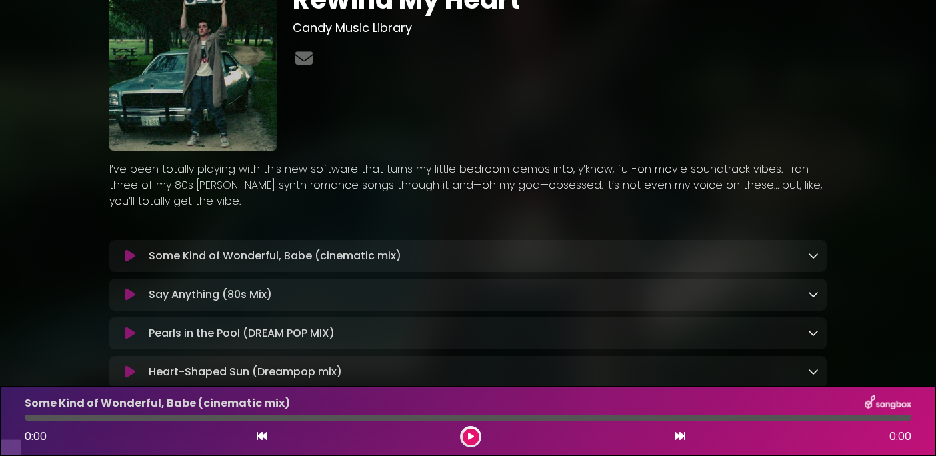
scroll to position [190, 0]
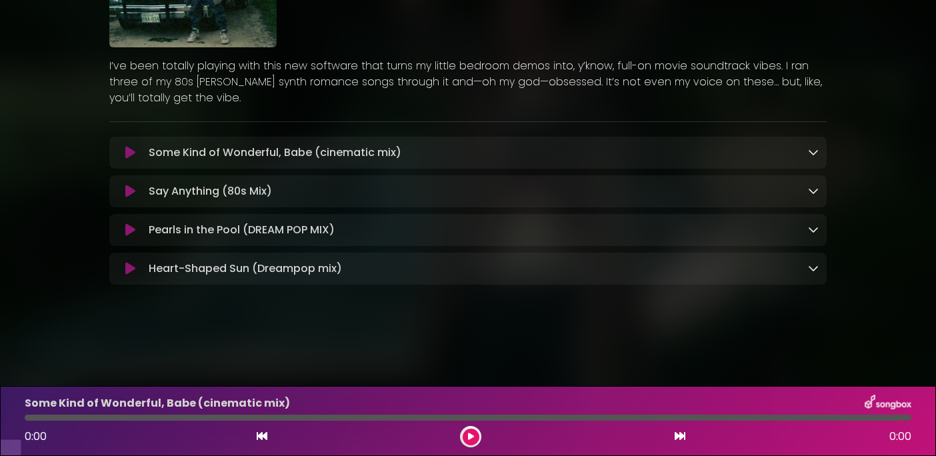
click at [125, 159] on icon at bounding box center [130, 152] width 10 height 13
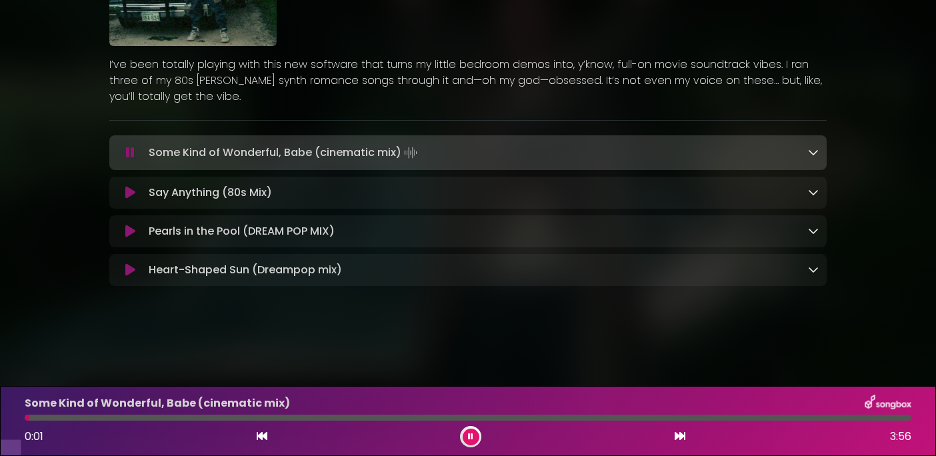
click at [135, 199] on icon at bounding box center [130, 192] width 10 height 13
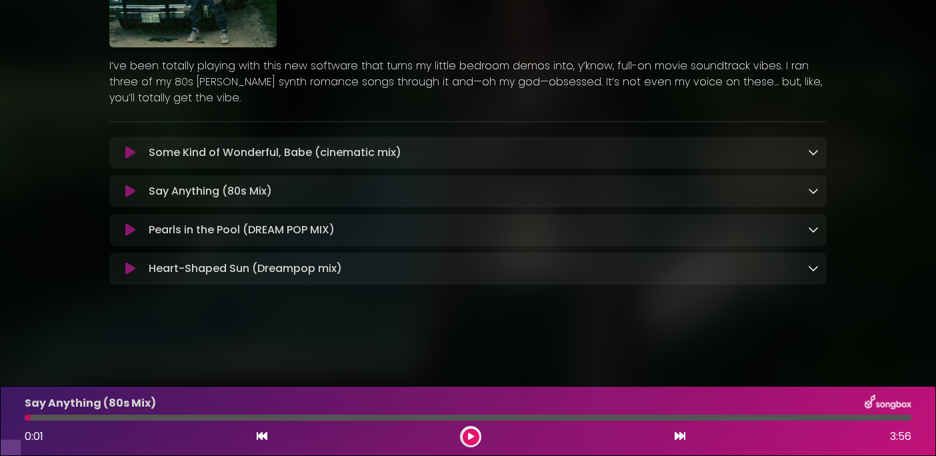
click at [129, 198] on icon at bounding box center [130, 191] width 10 height 13
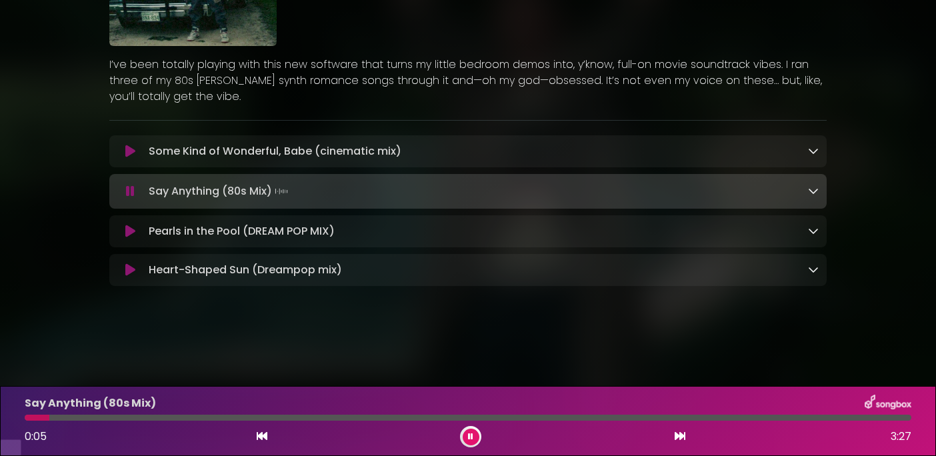
click at [129, 238] on icon at bounding box center [130, 231] width 10 height 13
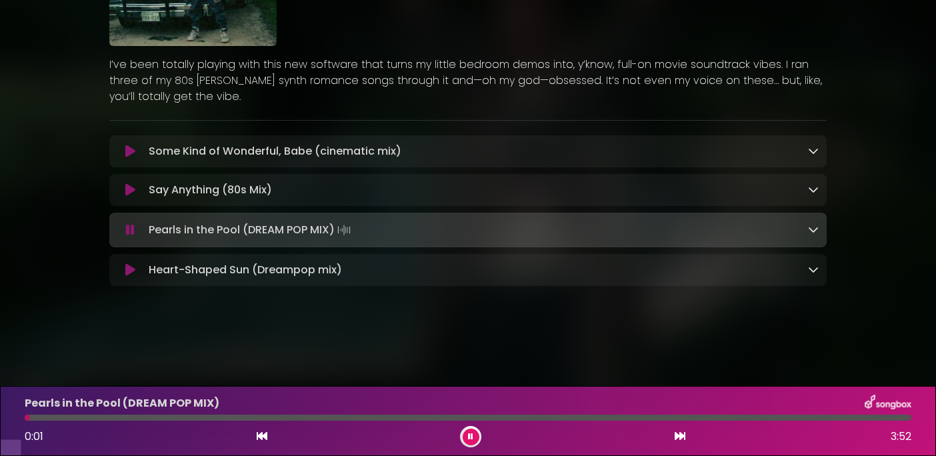
click at [134, 277] on icon at bounding box center [130, 269] width 10 height 13
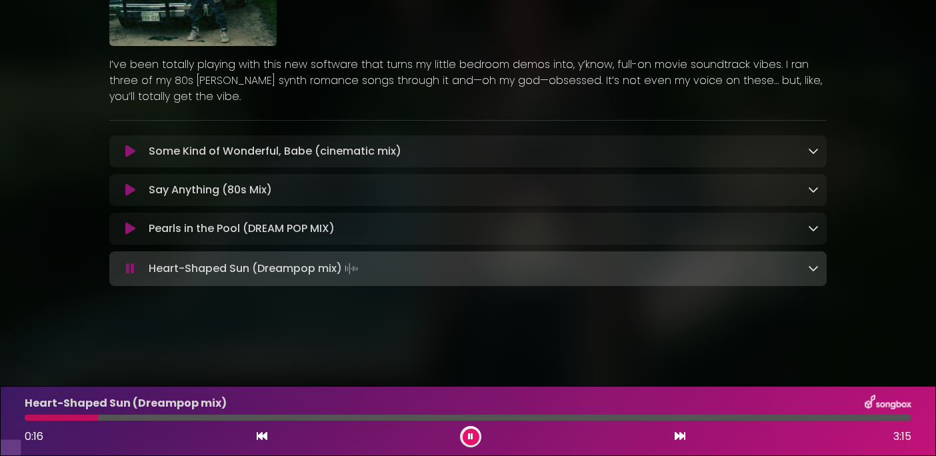
scroll to position [0, 0]
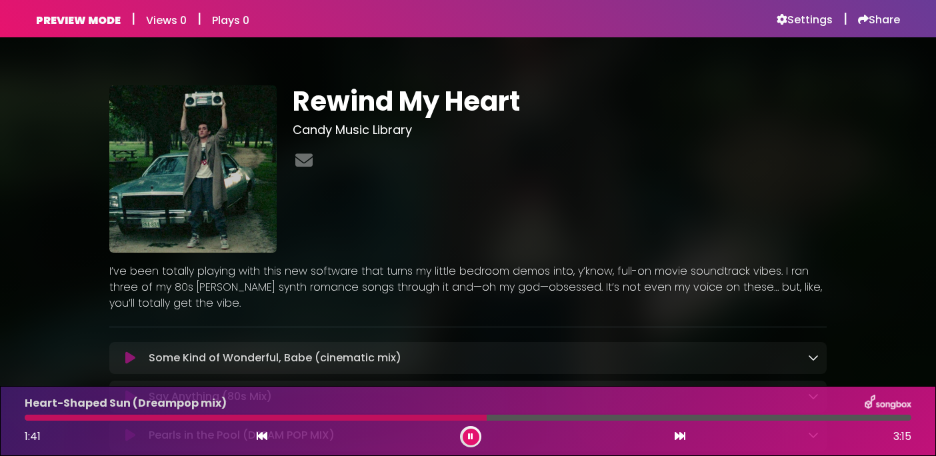
click at [466, 431] on button at bounding box center [471, 437] width 17 height 17
click at [800, 19] on h6 "Settings" at bounding box center [805, 19] width 56 height 13
click at [872, 17] on h6 "Share" at bounding box center [879, 19] width 42 height 13
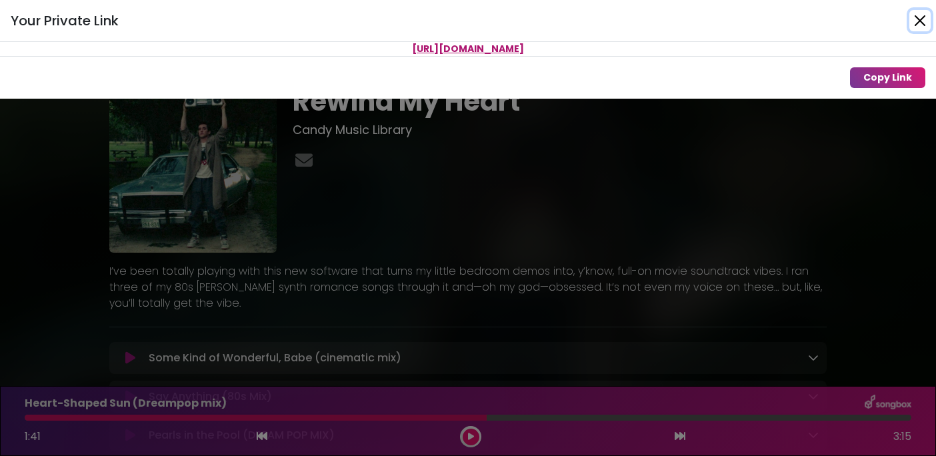
click at [915, 17] on button "Close" at bounding box center [920, 20] width 21 height 21
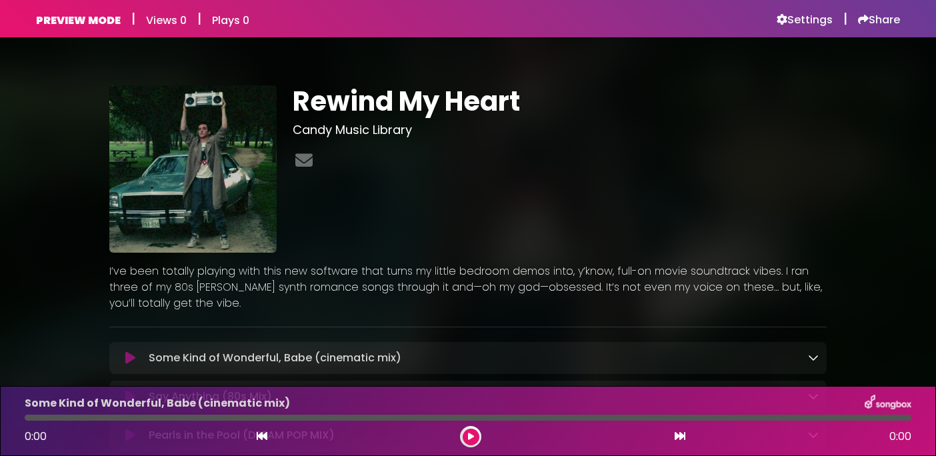
scroll to position [7, 0]
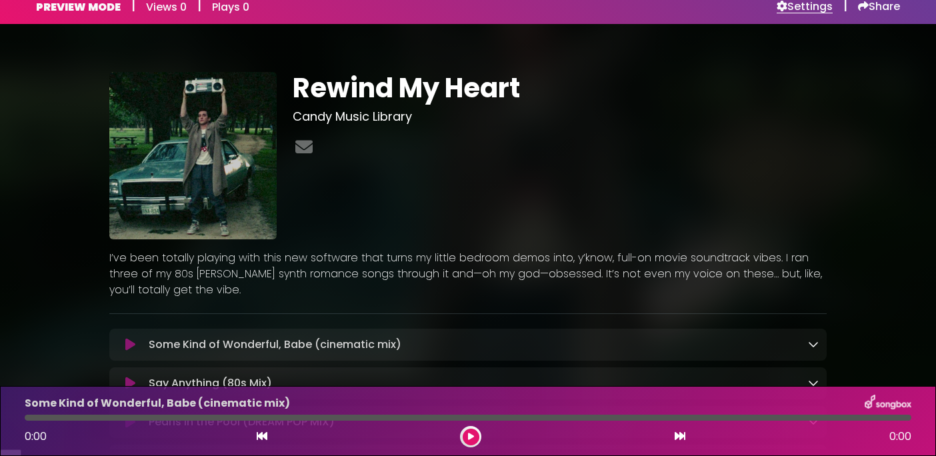
click at [805, 13] on h6 "Settings" at bounding box center [805, 6] width 56 height 13
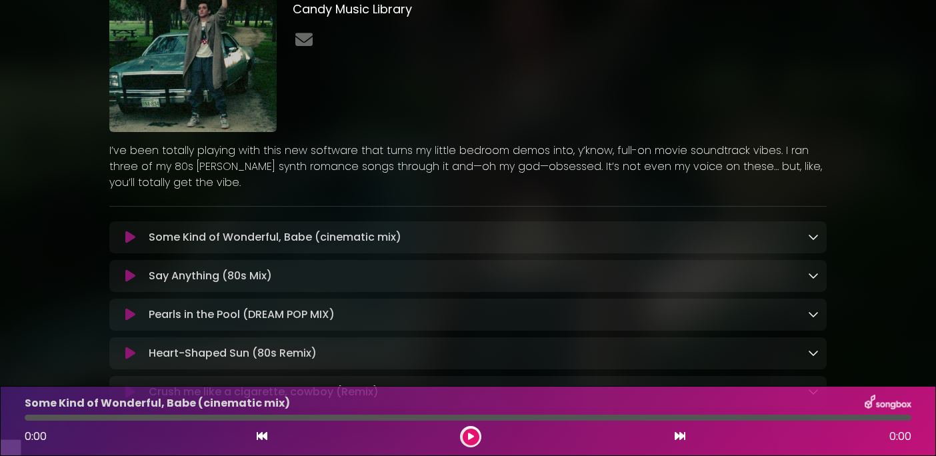
scroll to position [109, 0]
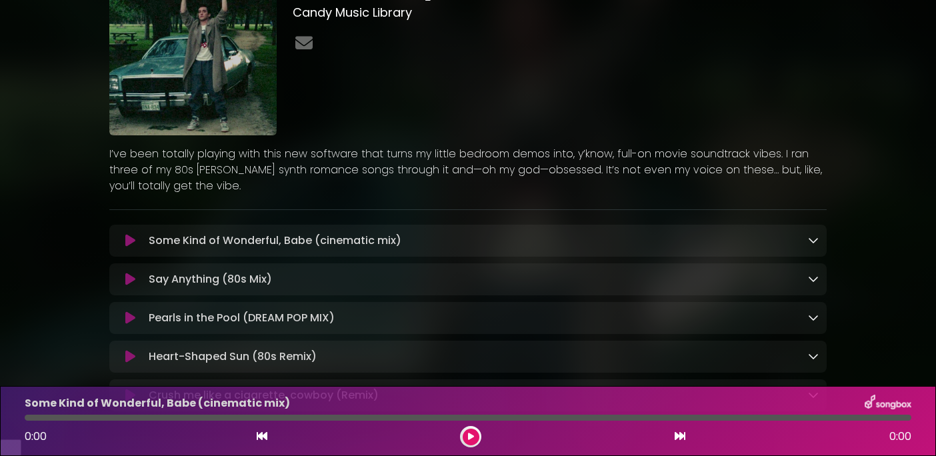
scroll to position [115, 0]
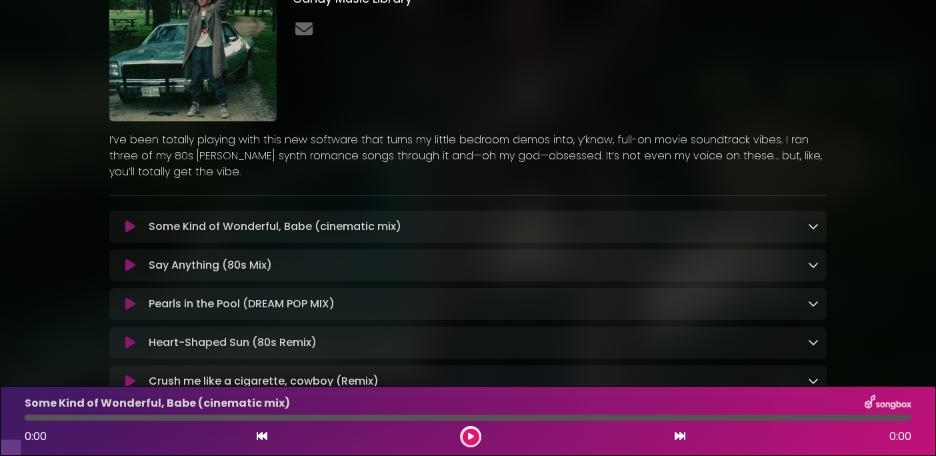
click at [127, 233] on icon at bounding box center [130, 226] width 10 height 13
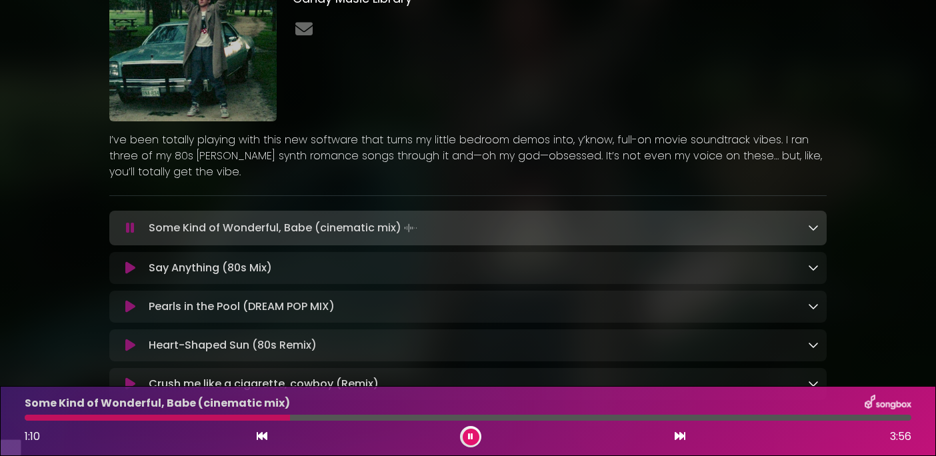
click at [136, 275] on button at bounding box center [130, 267] width 26 height 13
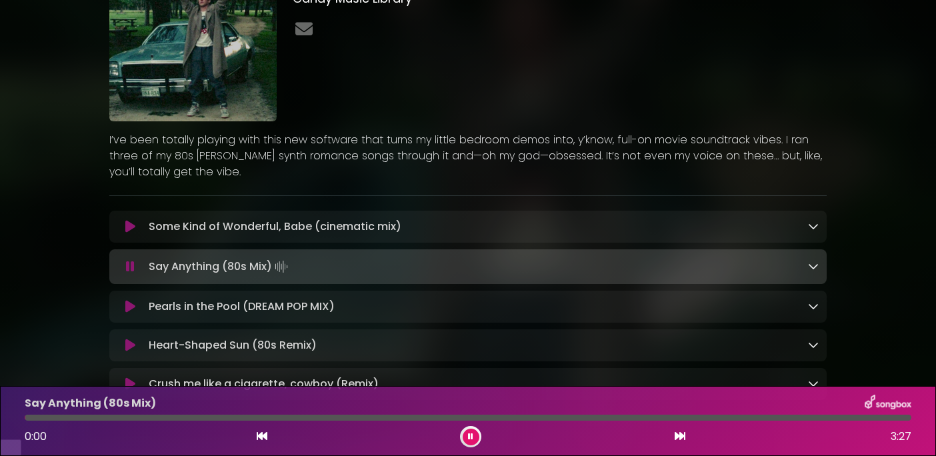
click at [128, 273] on icon at bounding box center [130, 266] width 9 height 13
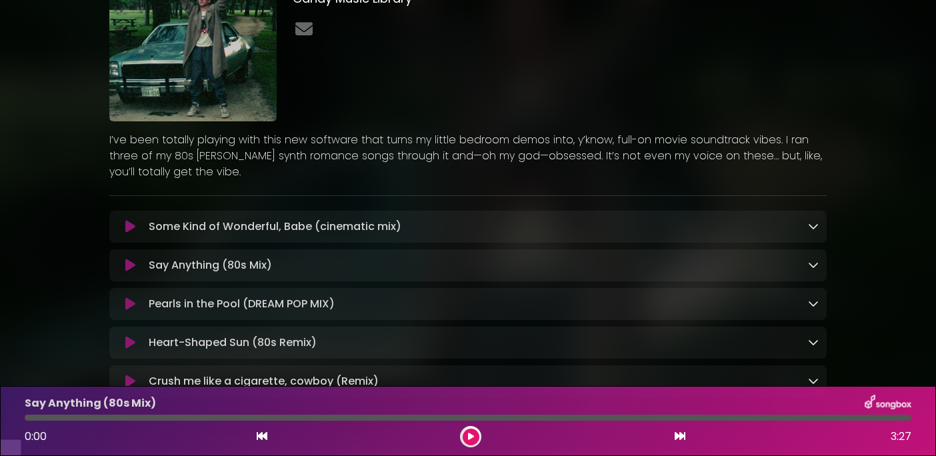
click at [128, 272] on icon at bounding box center [130, 265] width 10 height 13
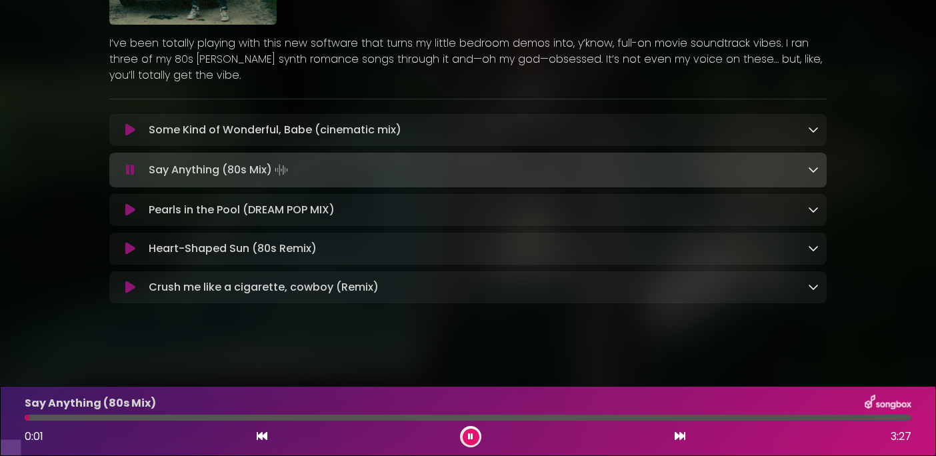
scroll to position [231, 0]
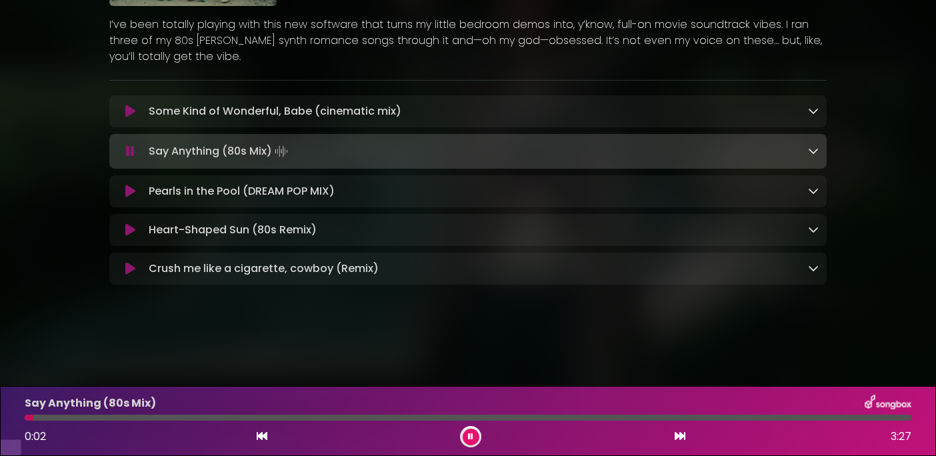
click at [131, 275] on icon at bounding box center [130, 268] width 10 height 13
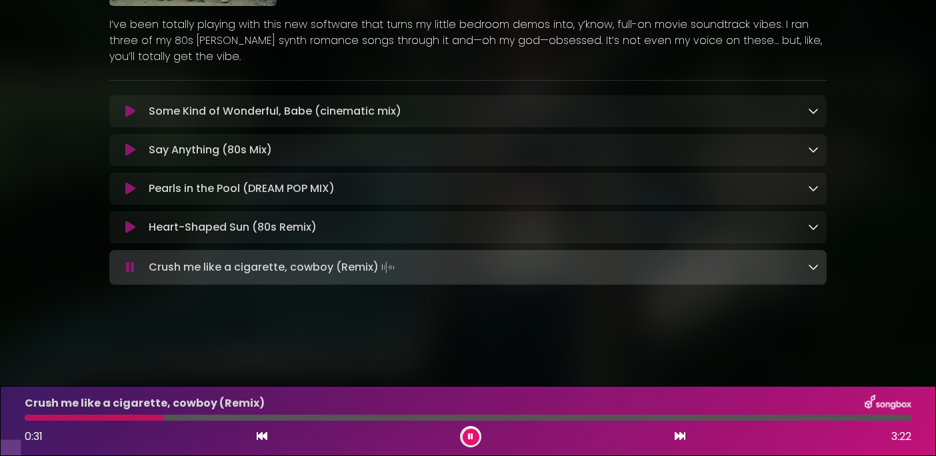
click at [127, 157] on icon at bounding box center [130, 149] width 10 height 13
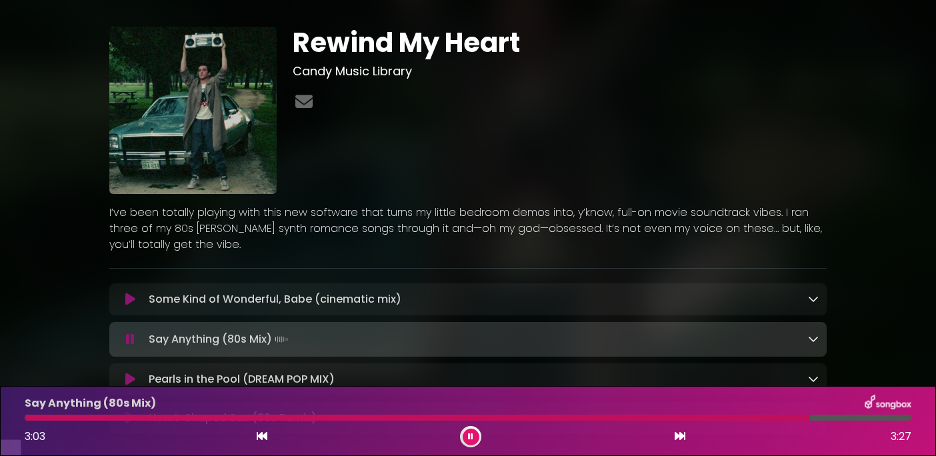
scroll to position [0, 0]
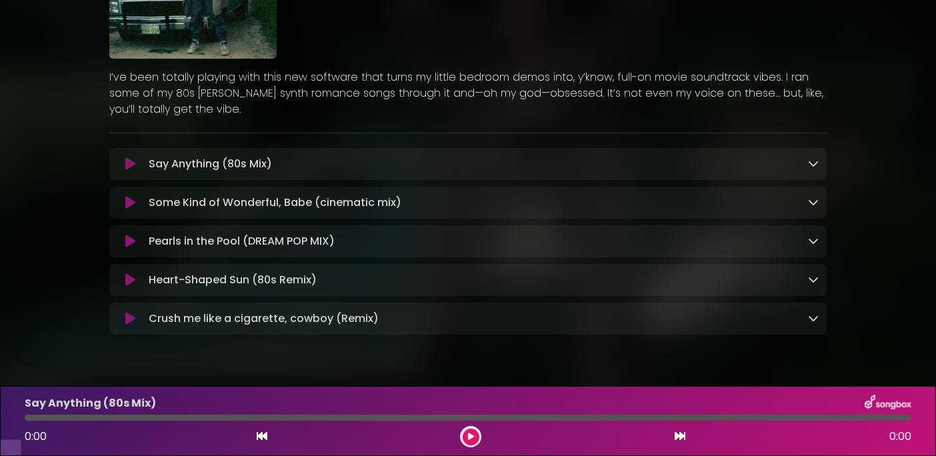
scroll to position [211, 0]
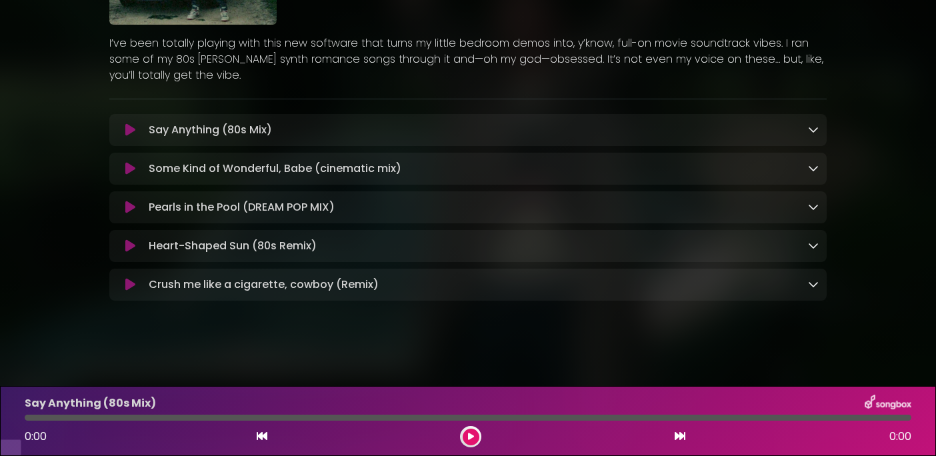
click at [128, 214] on icon at bounding box center [130, 207] width 10 height 13
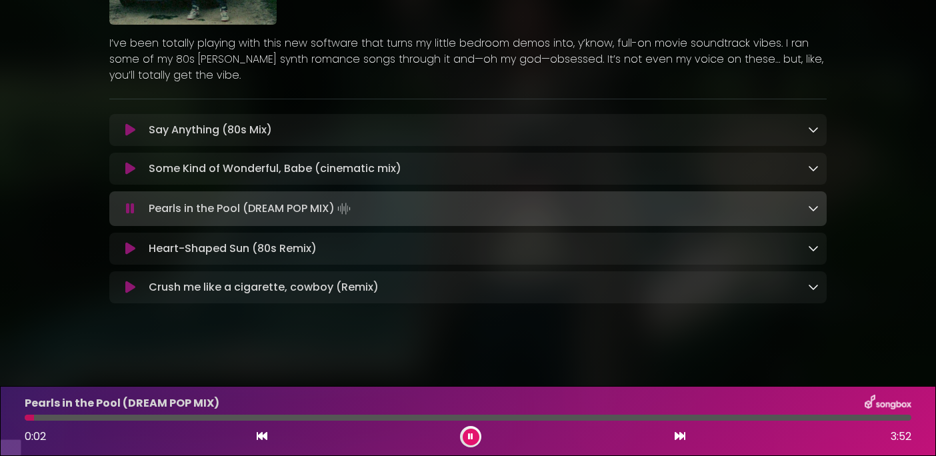
click at [133, 255] on icon at bounding box center [130, 248] width 10 height 13
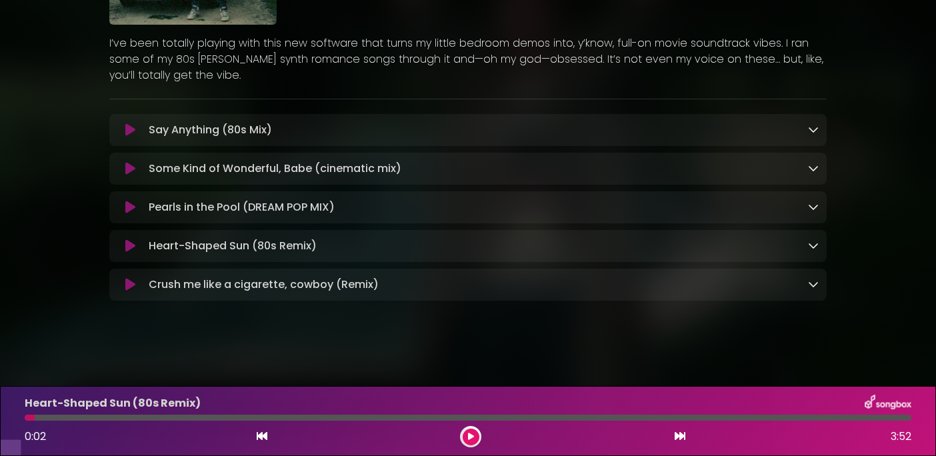
click at [132, 253] on icon at bounding box center [130, 245] width 10 height 13
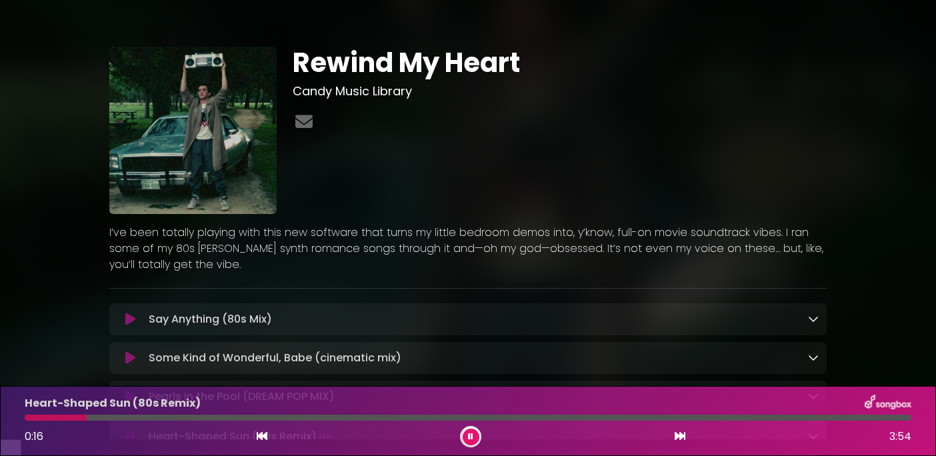
scroll to position [0, 0]
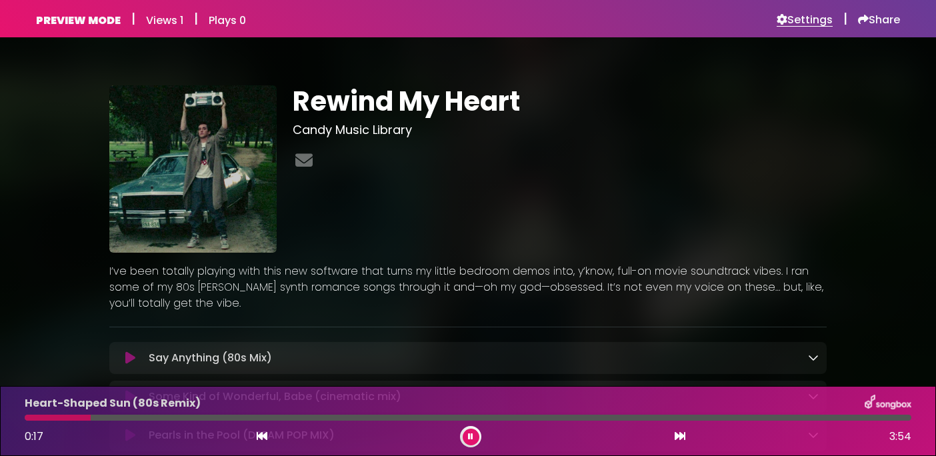
click at [807, 13] on h6 "Settings" at bounding box center [805, 19] width 56 height 13
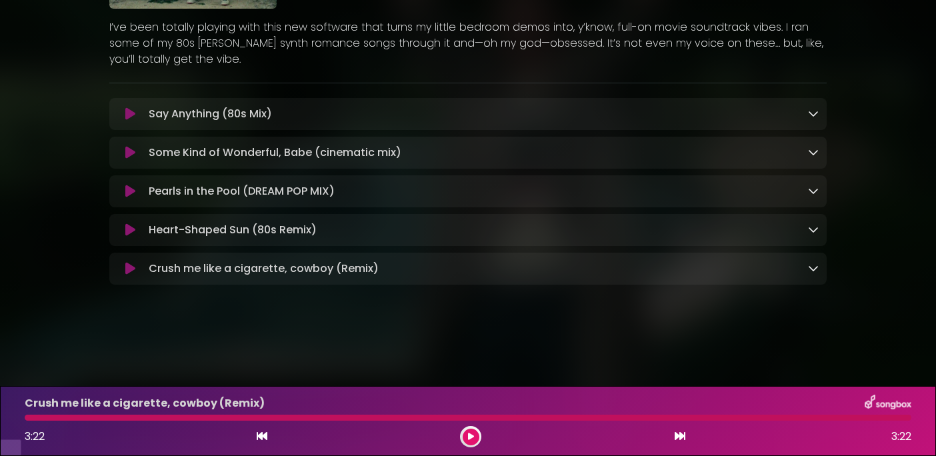
scroll to position [229, 0]
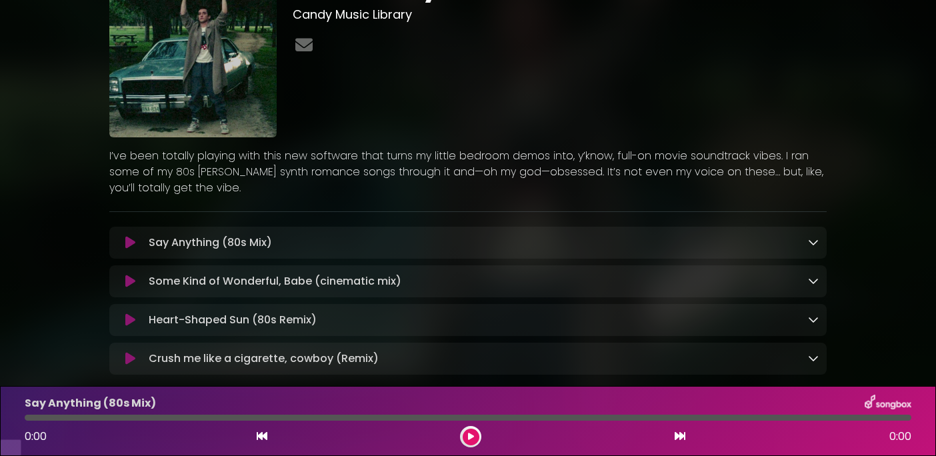
scroll to position [101, 0]
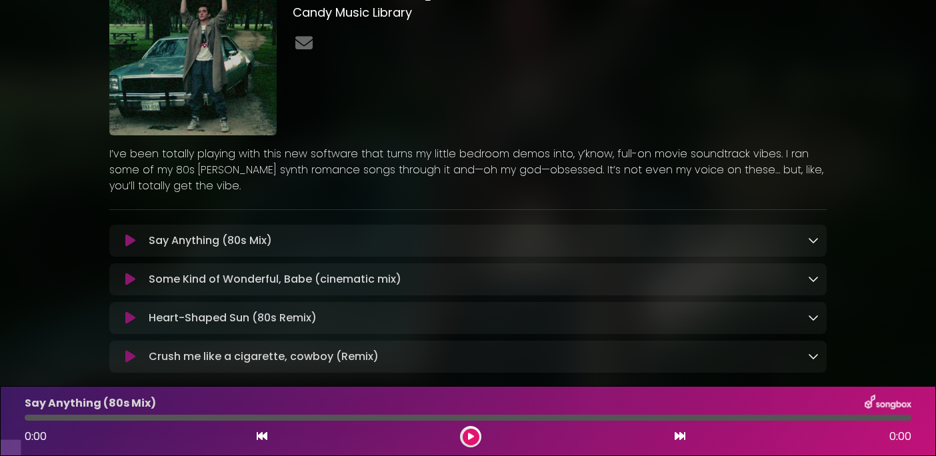
click at [136, 247] on button at bounding box center [130, 240] width 26 height 13
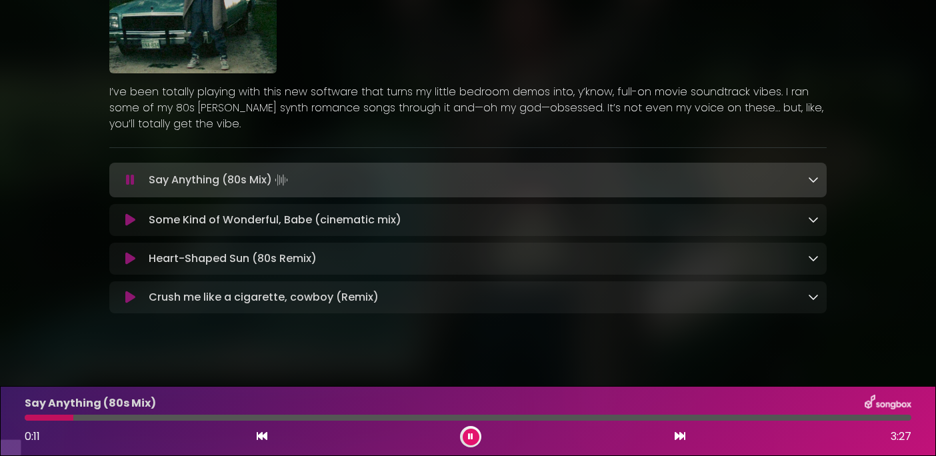
scroll to position [169, 0]
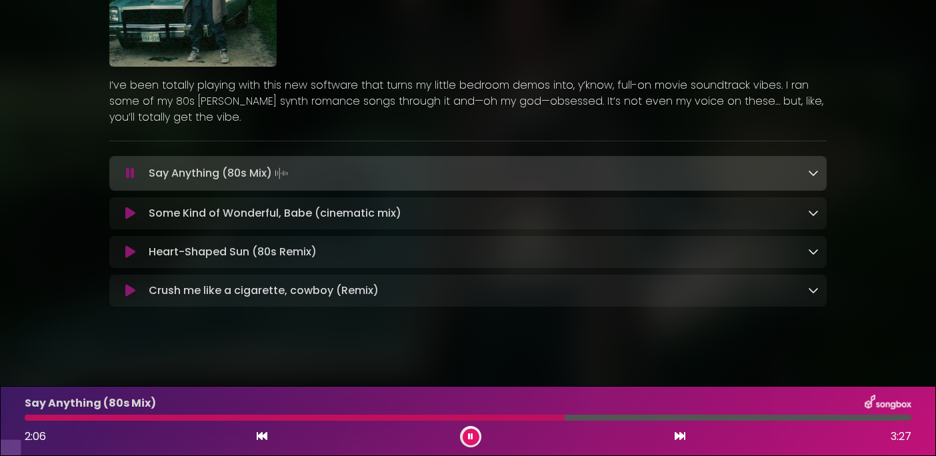
click at [136, 191] on div "Say Anything (80s Mix) Loading Track..." at bounding box center [468, 173] width 718 height 35
click at [132, 180] on icon at bounding box center [130, 173] width 9 height 13
